Goal: Task Accomplishment & Management: Complete application form

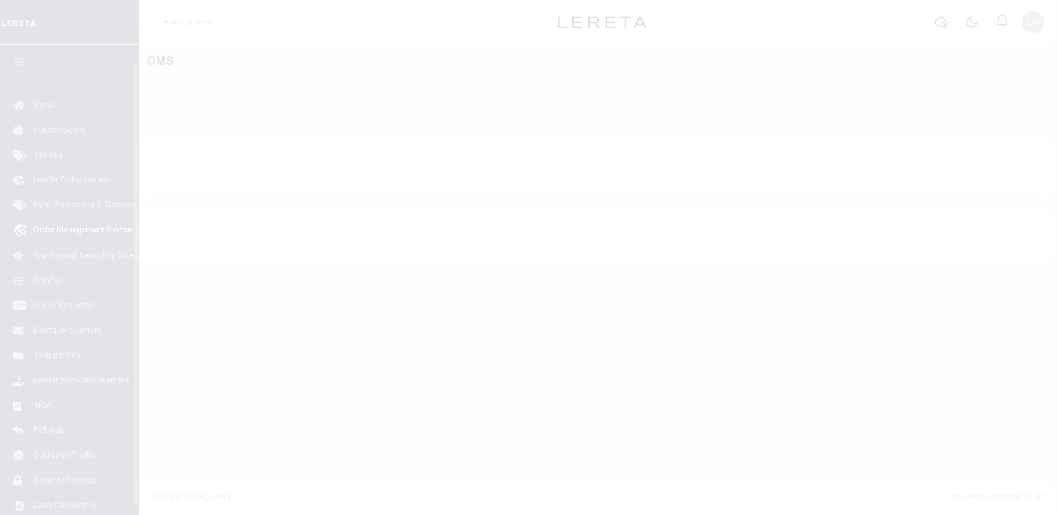
select select "200"
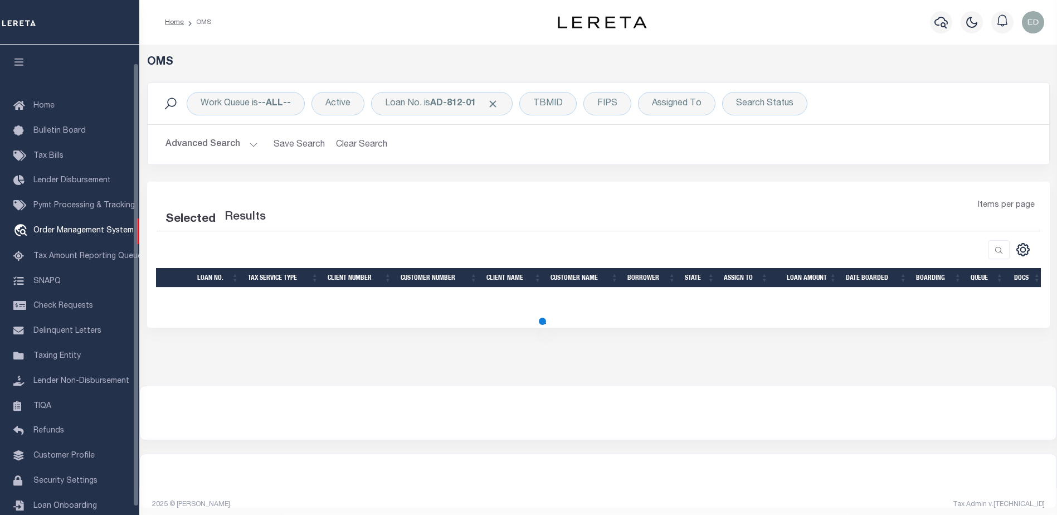
scroll to position [20, 0]
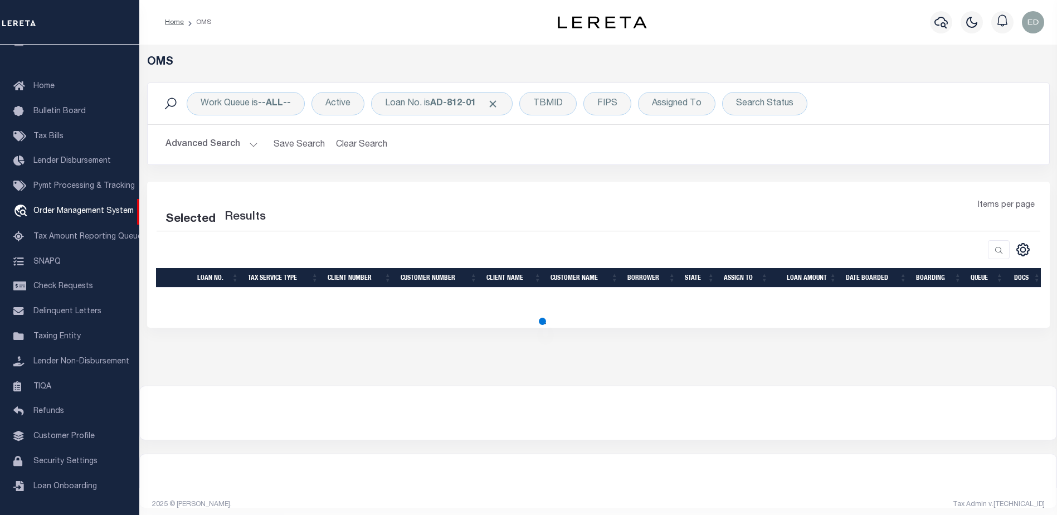
select select "200"
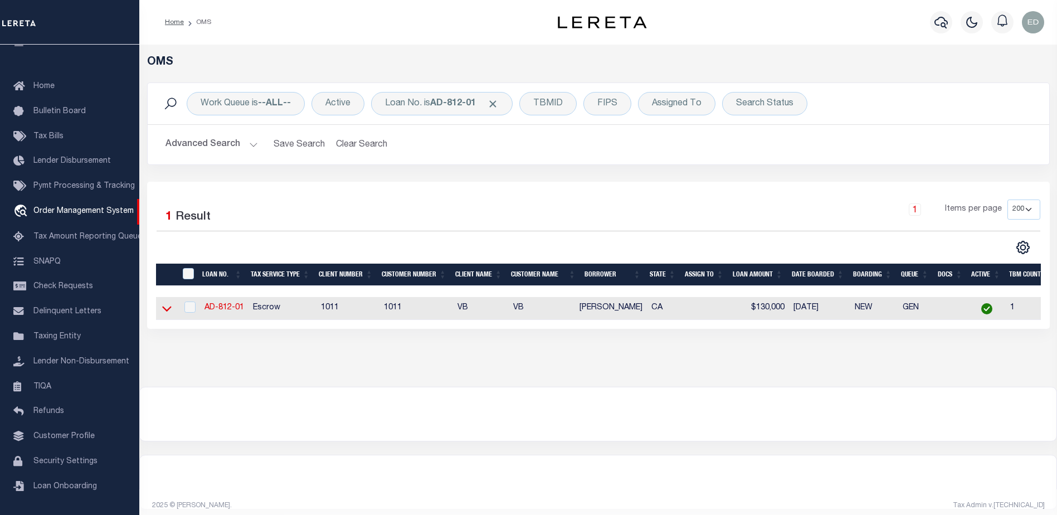
click at [163, 311] on icon at bounding box center [166, 309] width 9 height 12
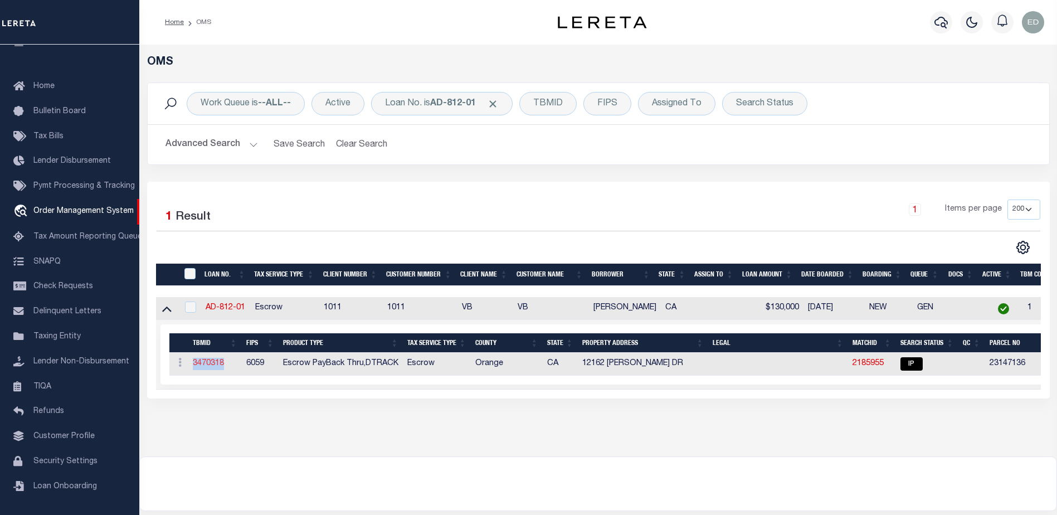
drag, startPoint x: 226, startPoint y: 369, endPoint x: 193, endPoint y: 367, distance: 32.4
click at [193, 367] on td "3470318" at bounding box center [214, 364] width 53 height 23
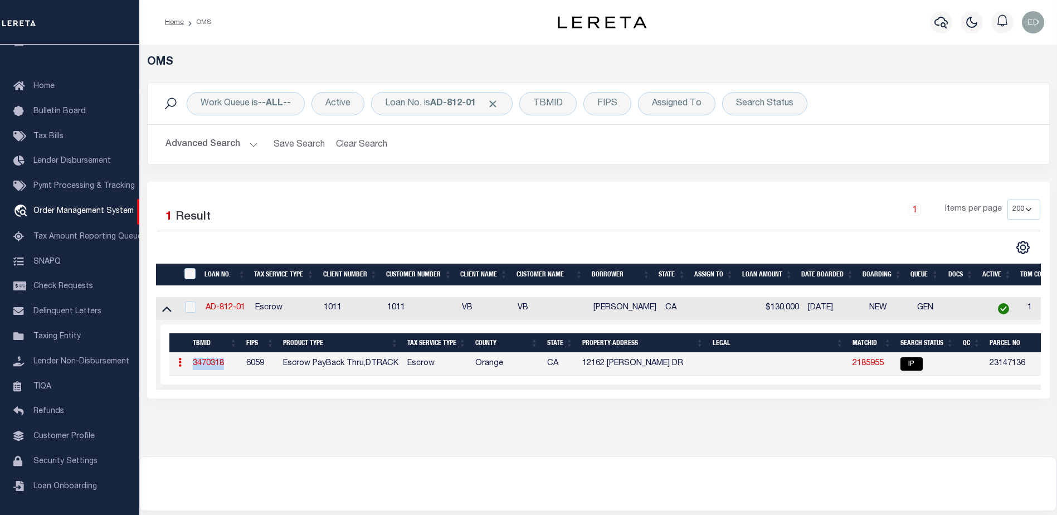
click at [214, 367] on link "3470318" at bounding box center [208, 363] width 31 height 8
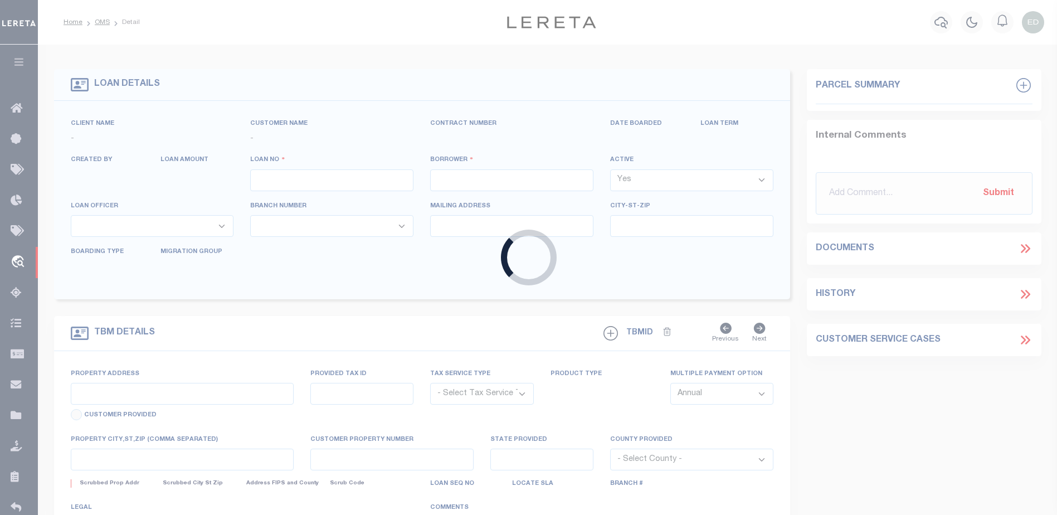
type input "AD-812-01"
type input "[PERSON_NAME]"
select select
type input "12162 [PERSON_NAME] DR"
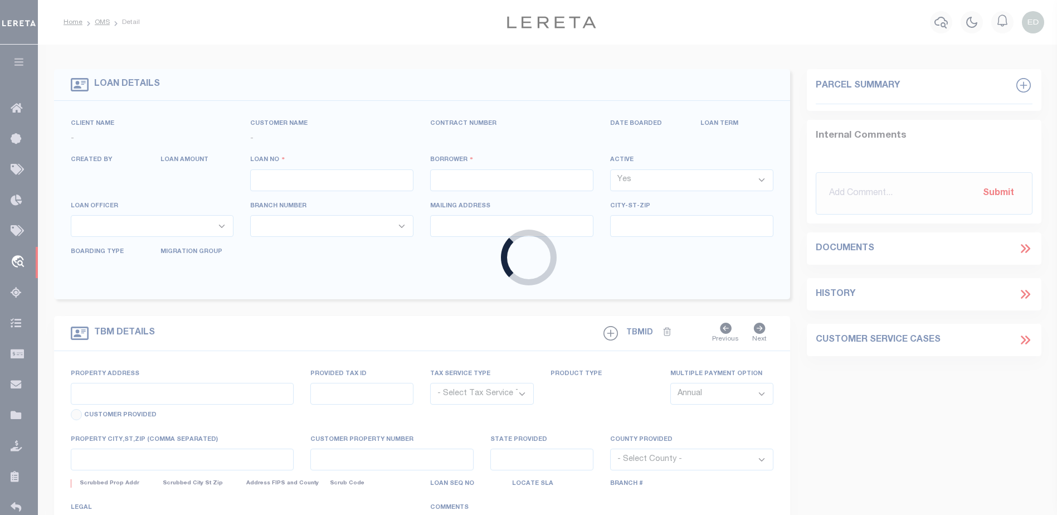
type input "[GEOGRAPHIC_DATA]-3931"
type input "[DATE]"
select select "10"
select select "Escrow"
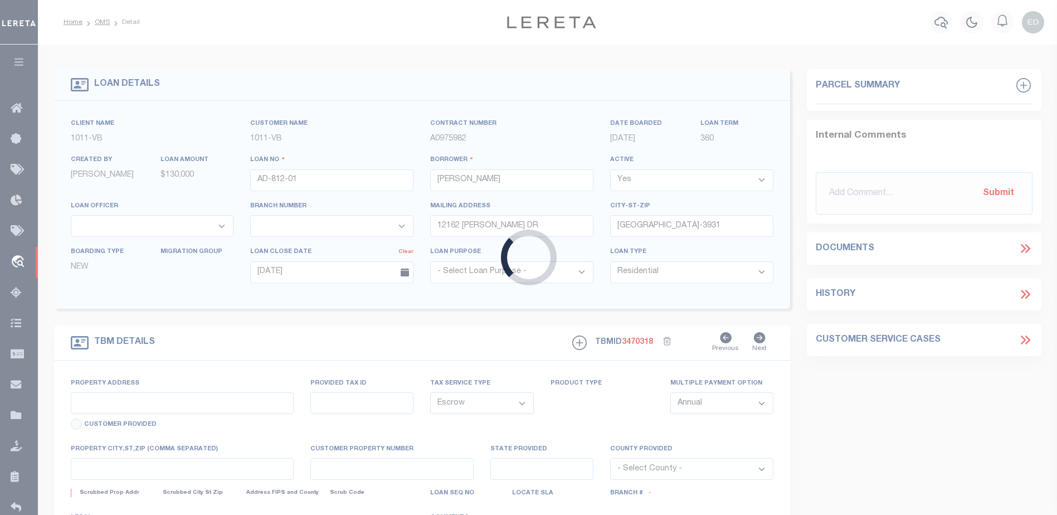
type input "12162 [PERSON_NAME] DR"
select select
type input "[GEOGRAPHIC_DATA]-3931"
type input "CA"
select select
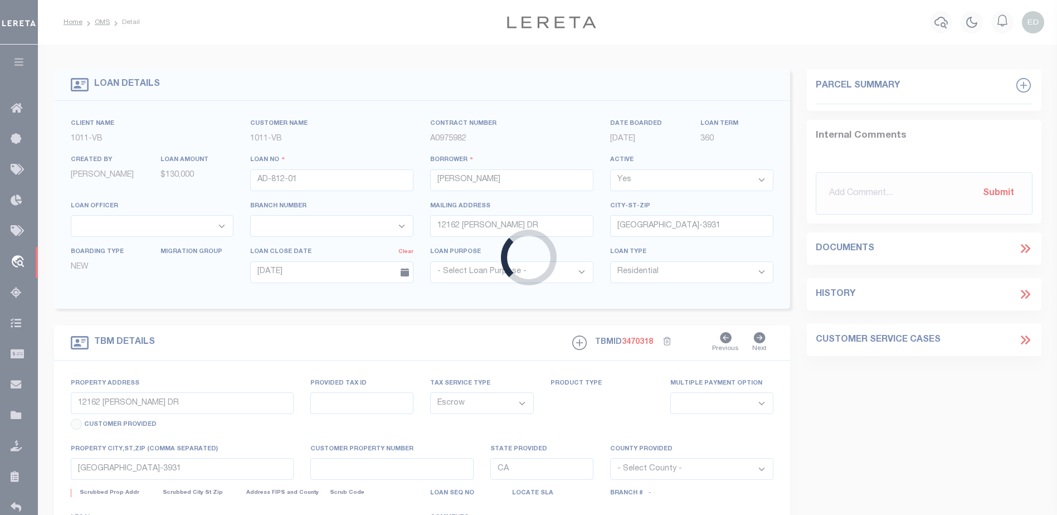
select select "19653"
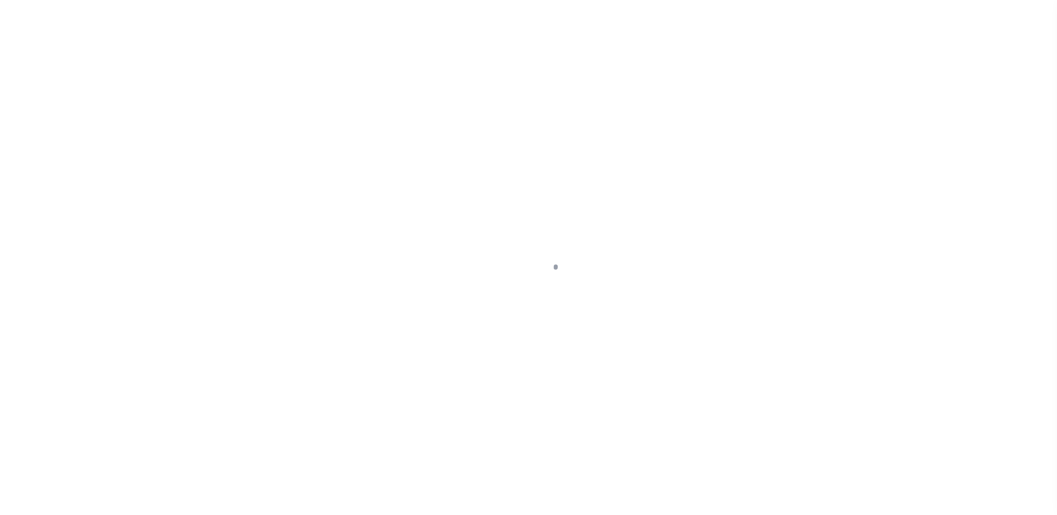
select select "19653"
select select "10"
select select "Escrow"
type input "12162 [PERSON_NAME] DR"
select select
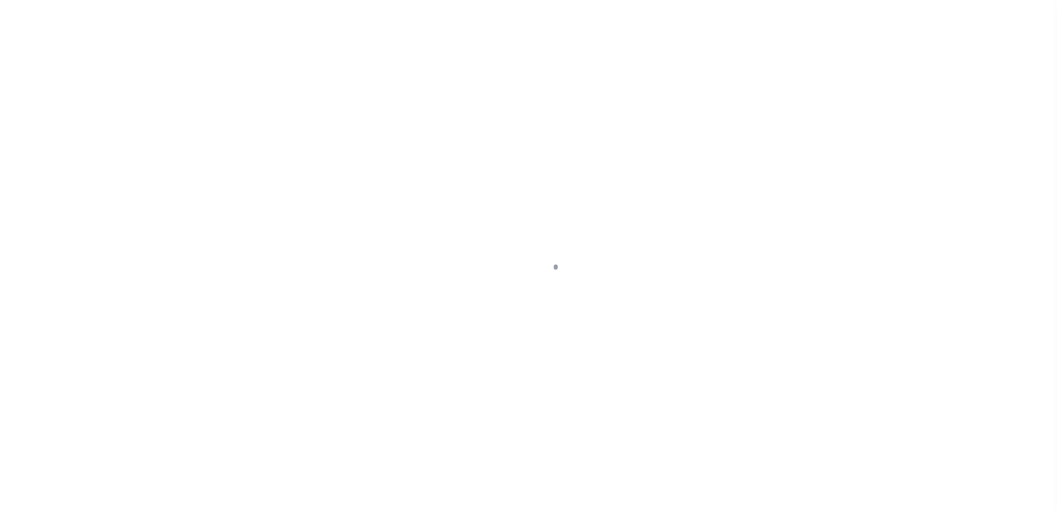
type input "[GEOGRAPHIC_DATA]-3931"
type input "CA"
select select
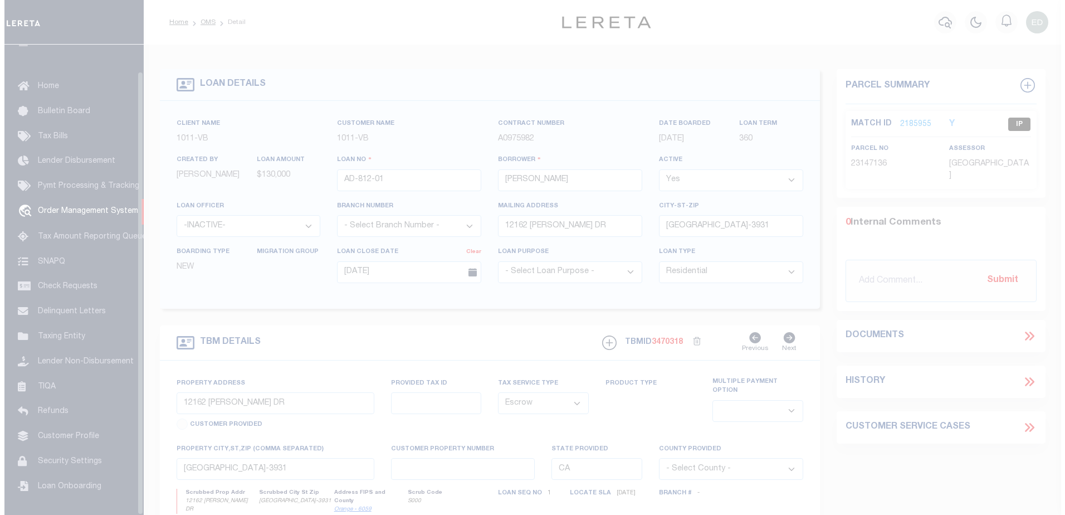
scroll to position [28, 0]
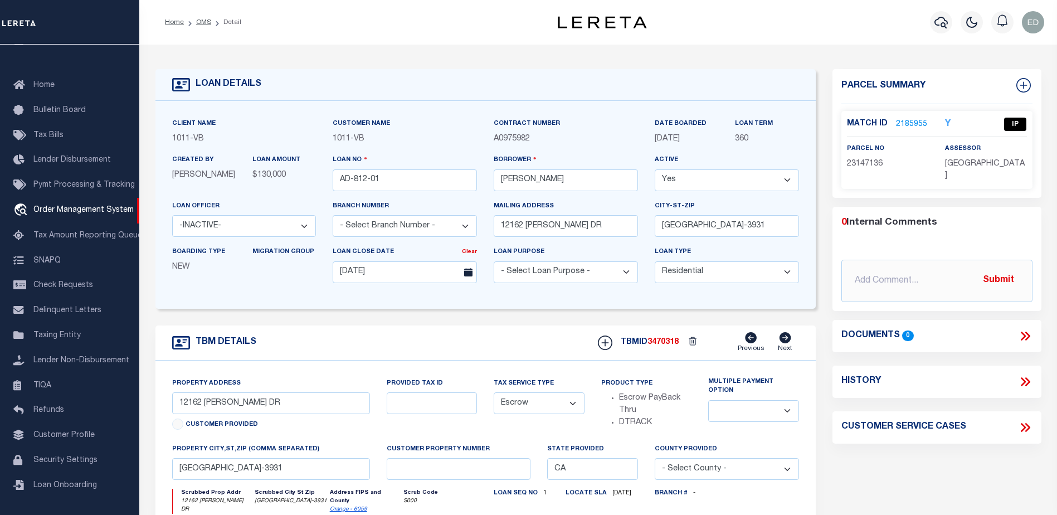
click at [911, 122] on link "2185955" at bounding box center [911, 125] width 31 height 12
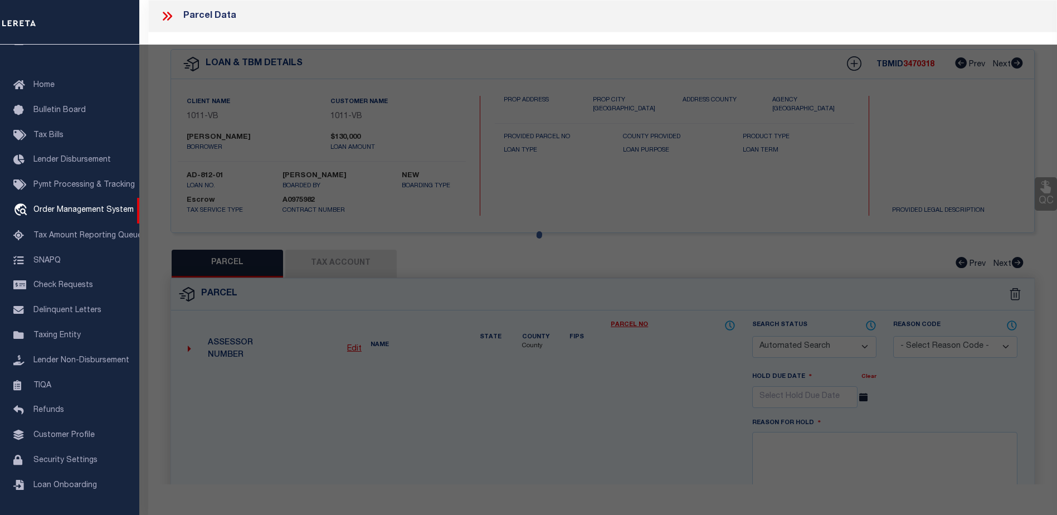
checkbox input "false"
select select "IP"
type input "NEW GARDEN GROVE COMMUNITY LP"
select select "ATL"
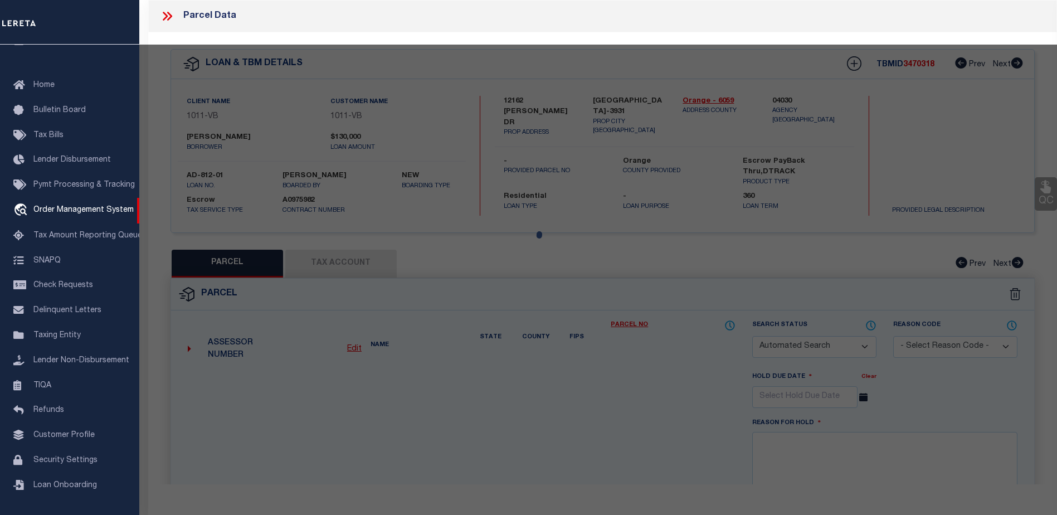
select select "ADD"
type input "12162 TAMERLANE DR"
checkbox input "false"
type input "GARDEN GROVE, CA 92840"
type textarea "N TR 5503 BLK LOT 6"
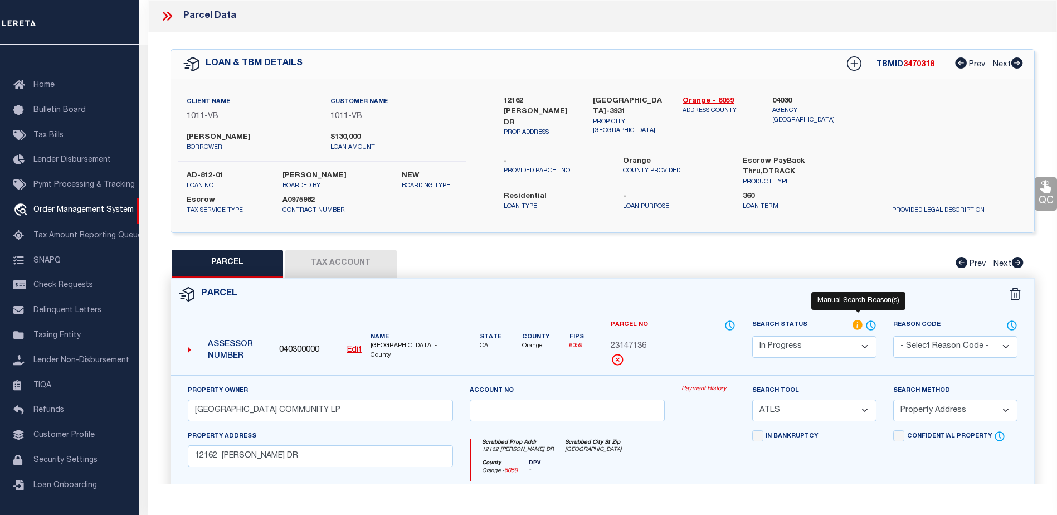
click at [857, 322] on icon at bounding box center [858, 325] width 10 height 10
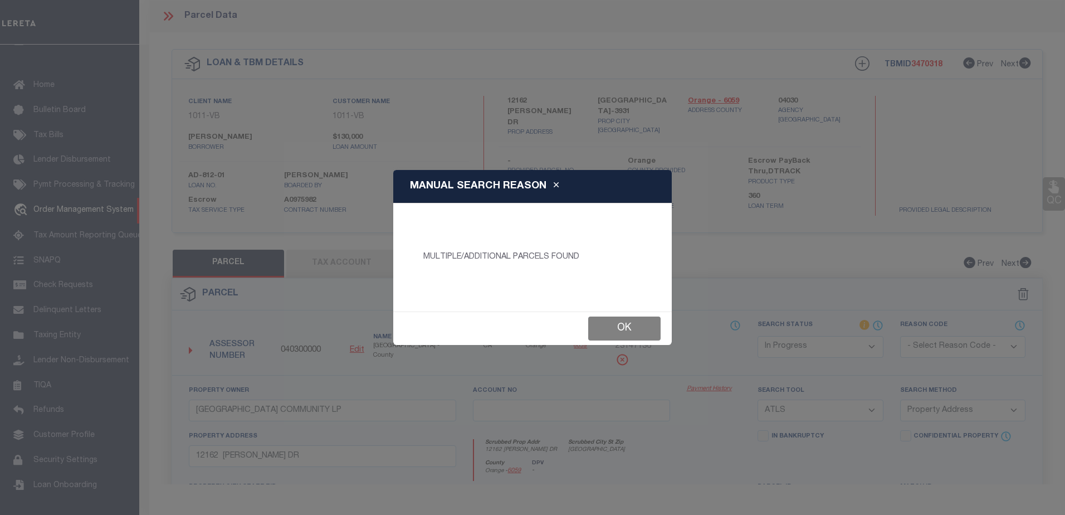
click at [598, 326] on button "Ok" at bounding box center [624, 329] width 72 height 24
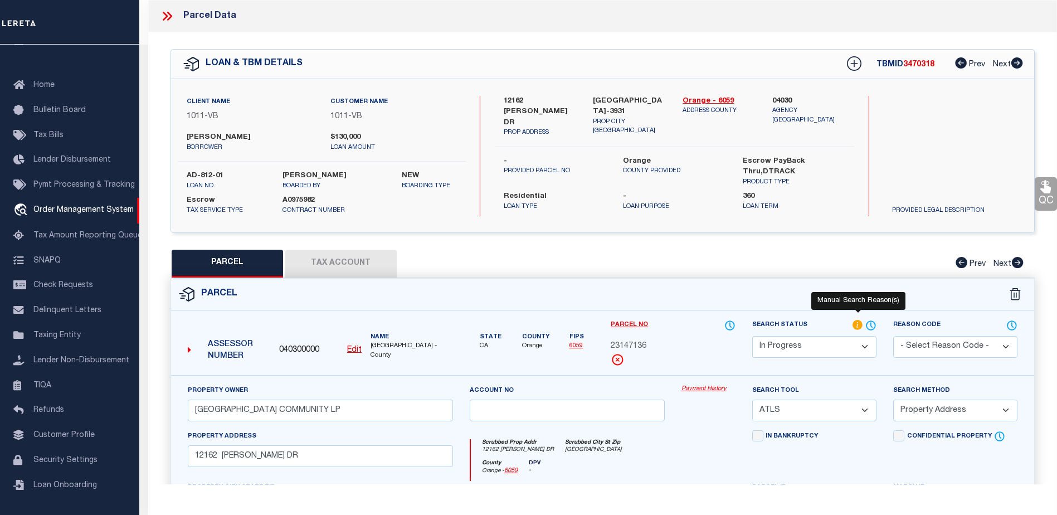
click at [857, 323] on icon at bounding box center [858, 325] width 11 height 12
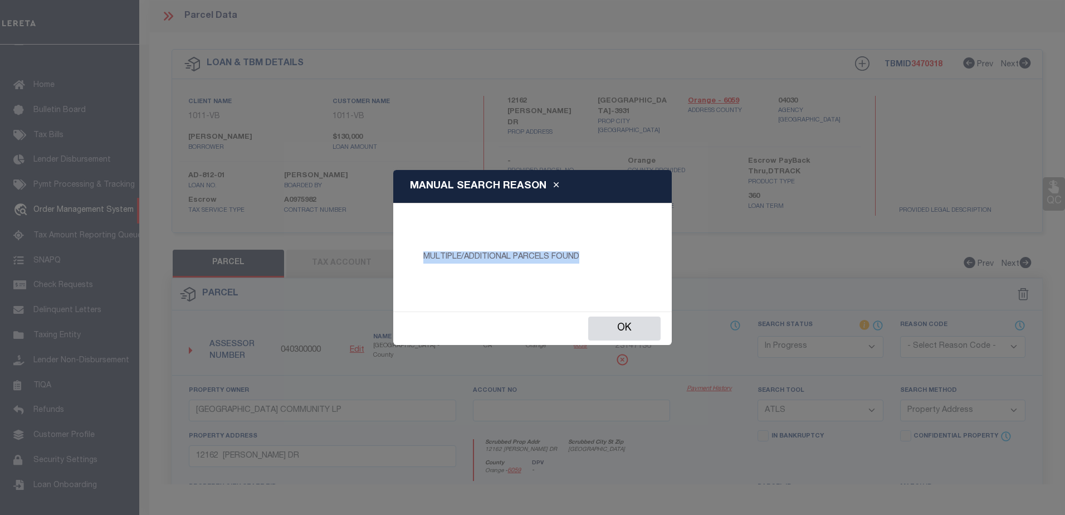
drag, startPoint x: 573, startPoint y: 255, endPoint x: 422, endPoint y: 252, distance: 150.5
click at [422, 252] on p "MULTIPLE/ADDITIONAL PARCELS FOUND" at bounding box center [532, 257] width 235 height 12
